Goal: Navigation & Orientation: Find specific page/section

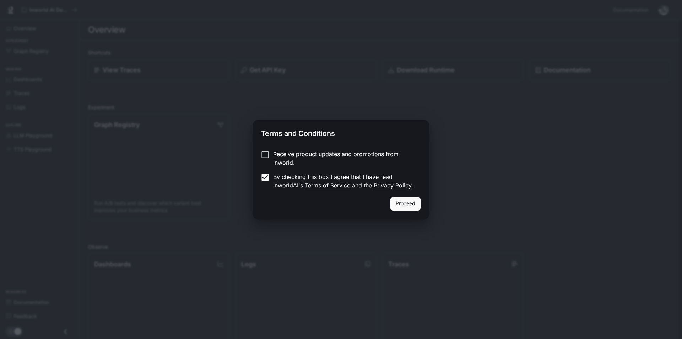
click at [404, 202] on button "Proceed" at bounding box center [405, 203] width 31 height 14
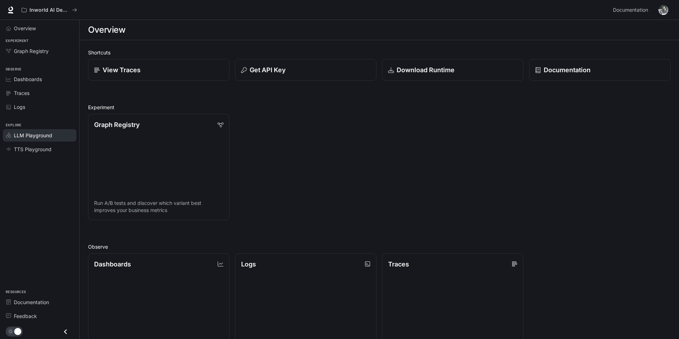
click at [41, 135] on span "LLM Playground" at bounding box center [33, 134] width 38 height 7
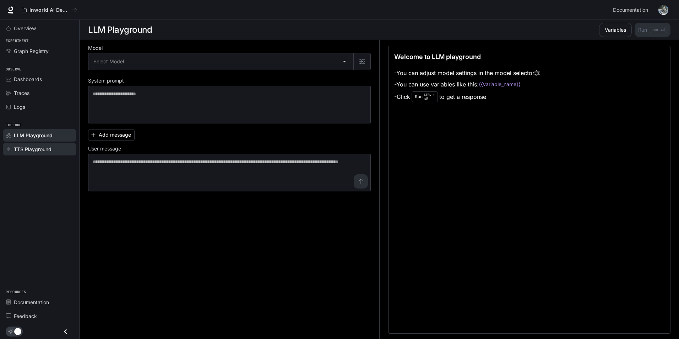
click at [37, 152] on span "TTS Playground" at bounding box center [33, 148] width 38 height 7
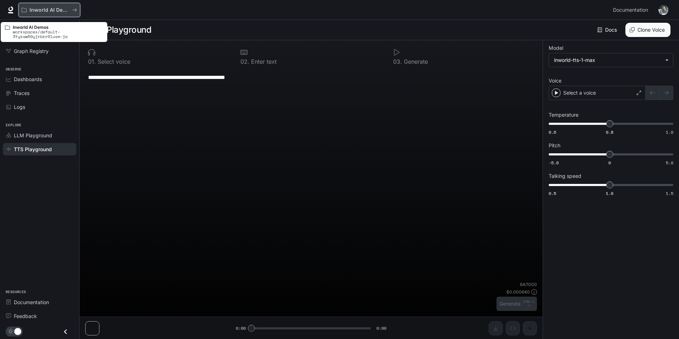
click at [38, 7] on p "Inworld AI Demos" at bounding box center [49, 10] width 40 height 6
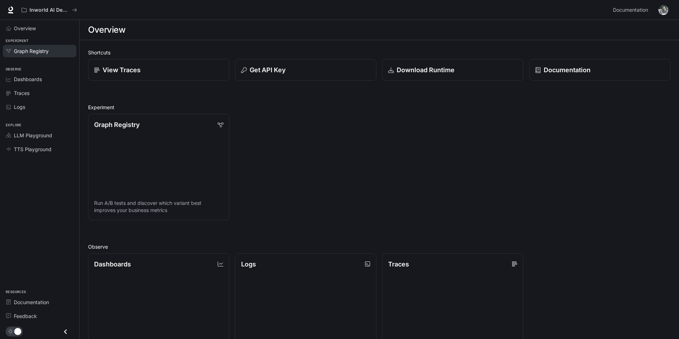
click at [38, 48] on span "Graph Registry" at bounding box center [31, 50] width 35 height 7
